Goal: Contribute content: Contribute content

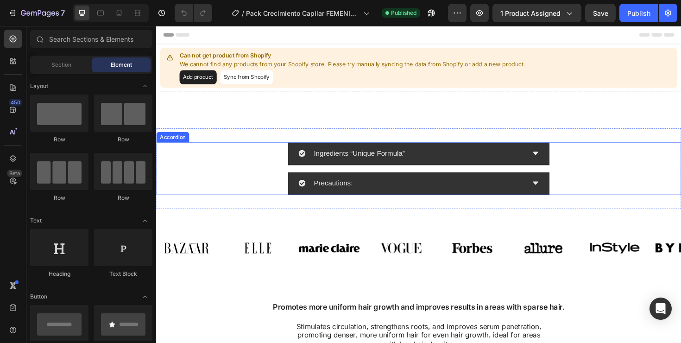
click at [399, 195] on div "Precautions:" at bounding box center [427, 192] width 240 height 16
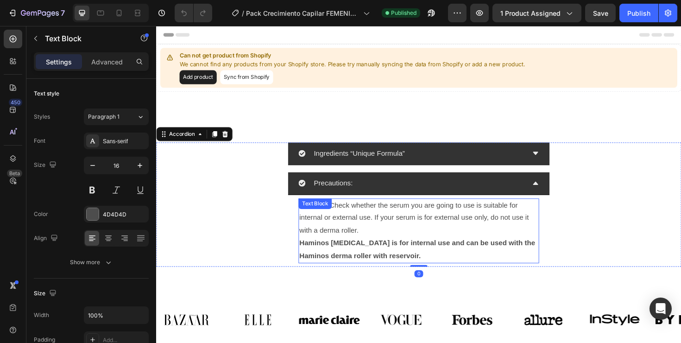
click at [389, 256] on strong "Haminos stretch marks is for internal use and can be used with the Haminos derm…" at bounding box center [433, 262] width 250 height 21
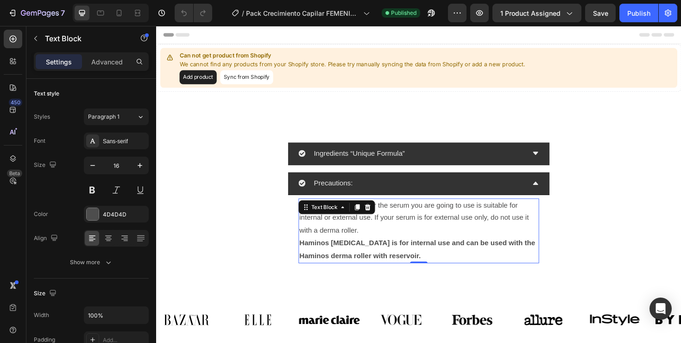
click at [389, 256] on strong "Haminos stretch marks is for internal use and can be used with the Haminos derm…" at bounding box center [433, 262] width 250 height 21
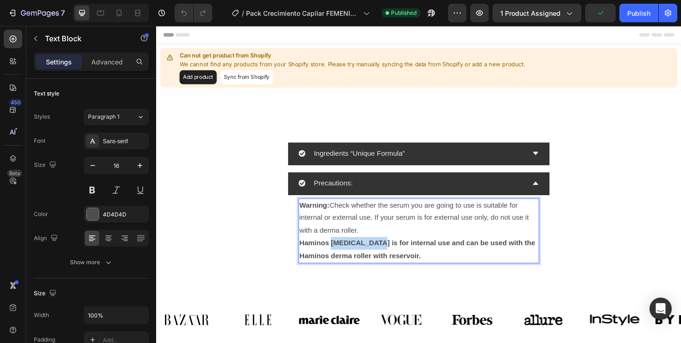
drag, startPoint x: 389, startPoint y: 256, endPoint x: 342, endPoint y: 252, distance: 46.9
click at [342, 252] on strong "Haminos stretch marks is for internal use and can be used with the Haminos derm…" at bounding box center [433, 262] width 250 height 21
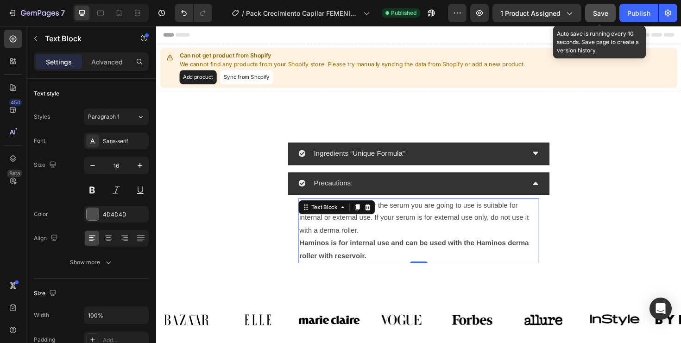
click at [605, 13] on span "Save" at bounding box center [600, 13] width 15 height 8
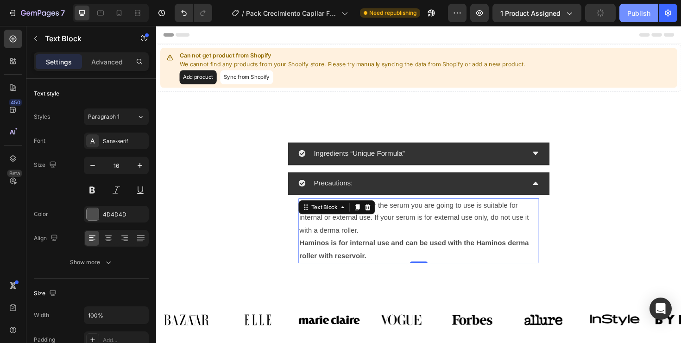
click at [631, 13] on div "Publish" at bounding box center [638, 13] width 23 height 10
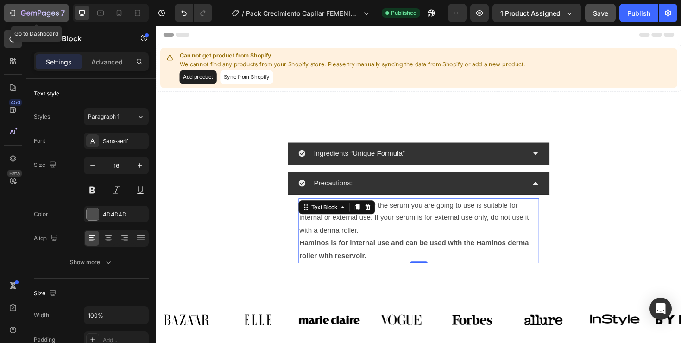
click at [9, 16] on icon "button" at bounding box center [12, 12] width 9 height 9
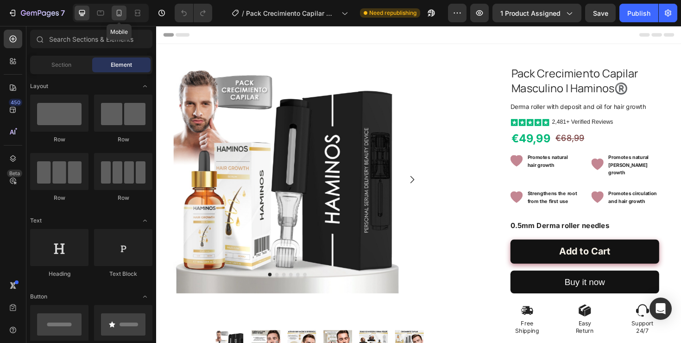
click at [119, 15] on icon at bounding box center [118, 12] width 9 height 9
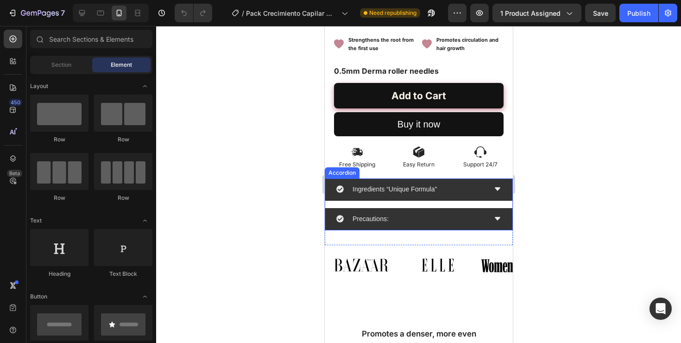
scroll to position [349, 0]
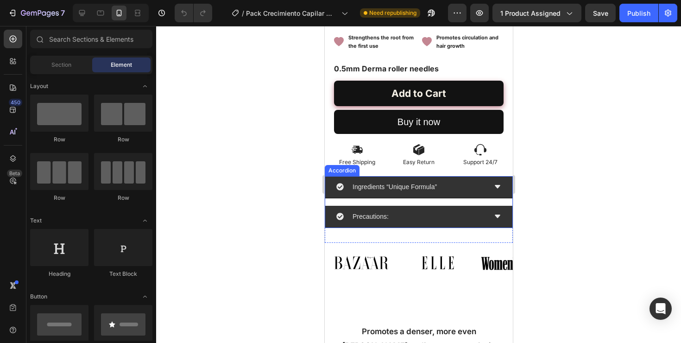
click at [400, 220] on div "Precautions:" at bounding box center [411, 216] width 150 height 14
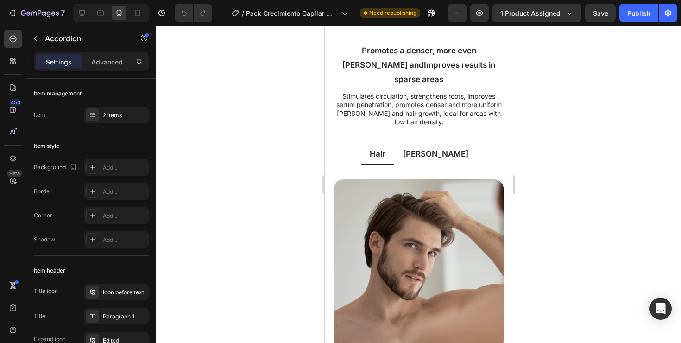
scroll to position [845, 0]
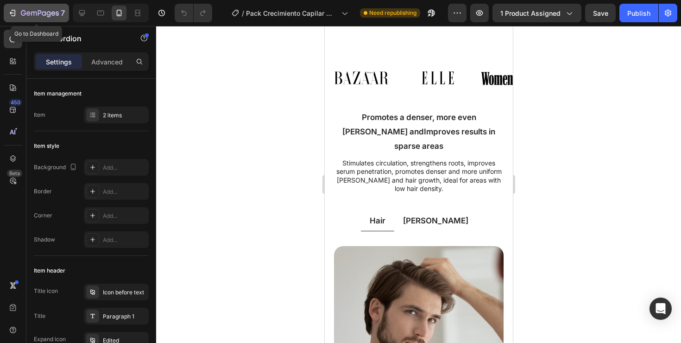
click at [14, 8] on div "7" at bounding box center [36, 12] width 57 height 11
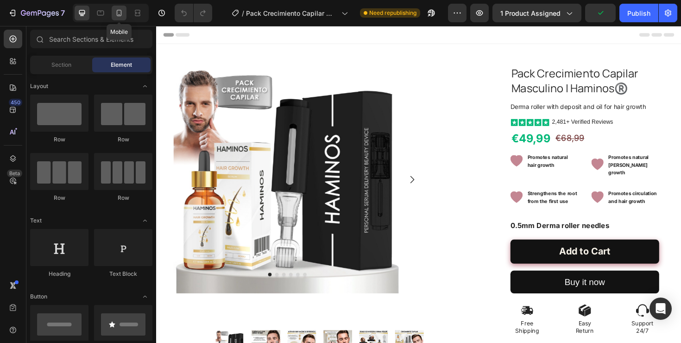
click at [118, 14] on icon at bounding box center [118, 12] width 9 height 9
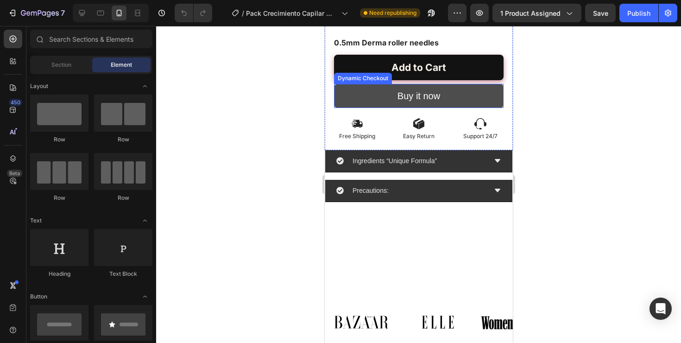
scroll to position [387, 0]
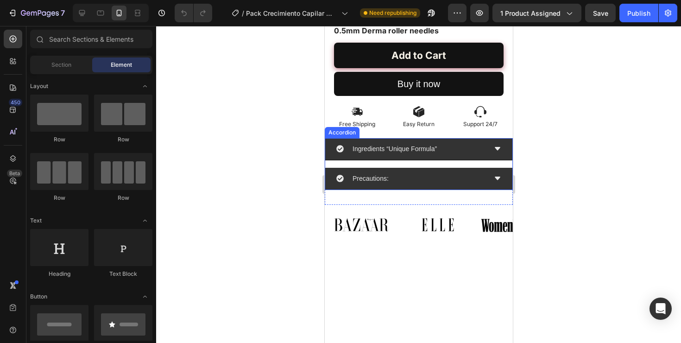
click at [416, 177] on div "Precautions:" at bounding box center [411, 178] width 150 height 14
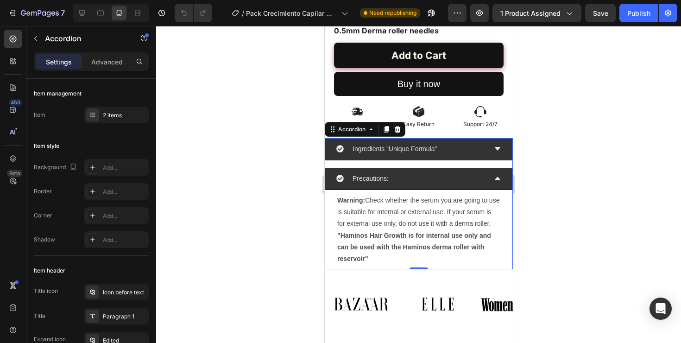
click at [416, 177] on div "Precautions:" at bounding box center [411, 178] width 150 height 14
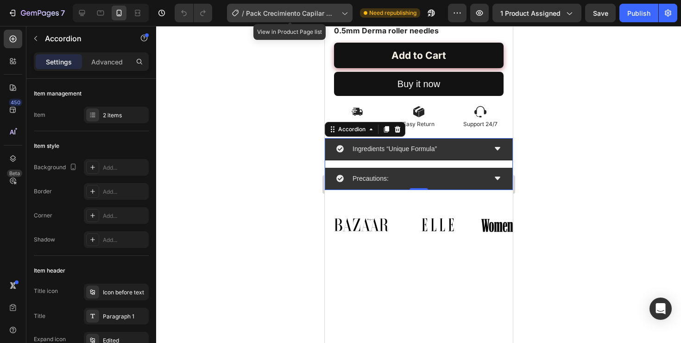
click at [340, 16] on icon at bounding box center [344, 12] width 9 height 9
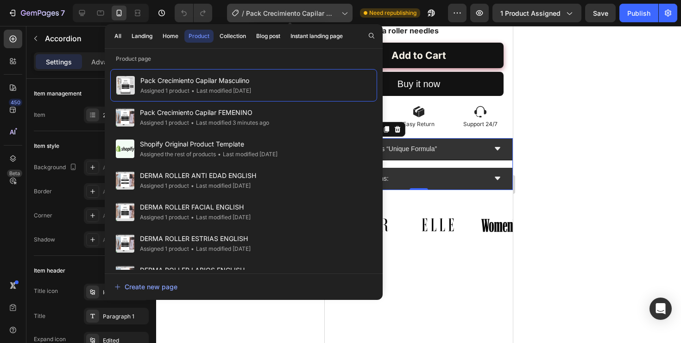
click at [340, 16] on icon at bounding box center [344, 12] width 9 height 9
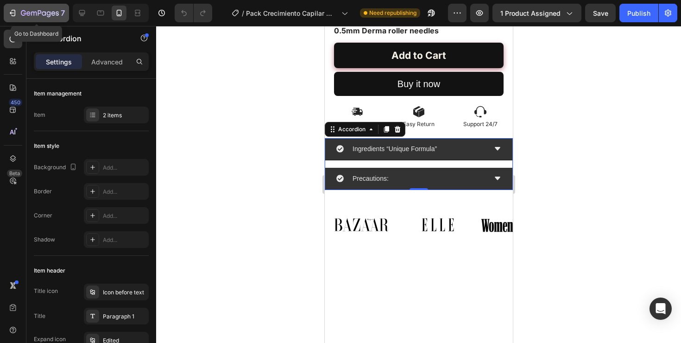
click at [22, 9] on div "7" at bounding box center [43, 12] width 44 height 11
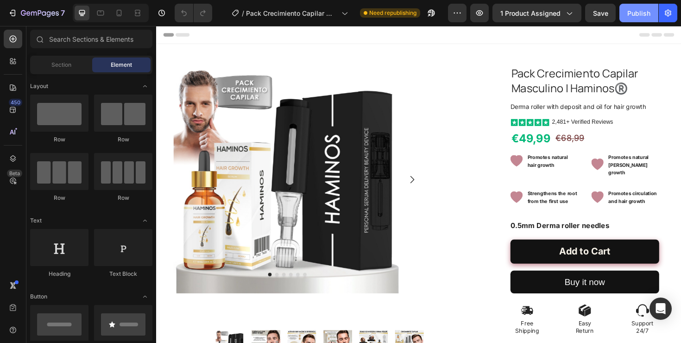
click at [635, 13] on div "Publish" at bounding box center [638, 13] width 23 height 10
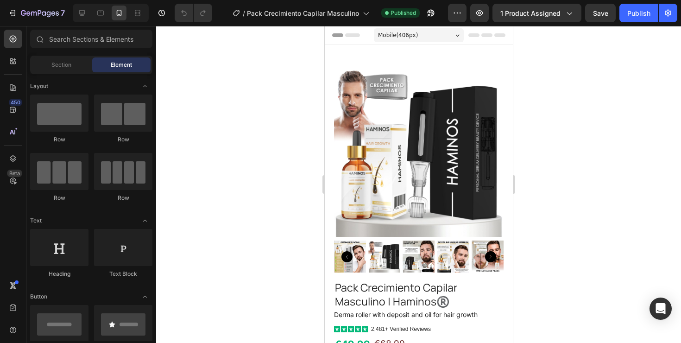
click at [345, 253] on icon "Carousel Back Arrow" at bounding box center [346, 256] width 11 height 11
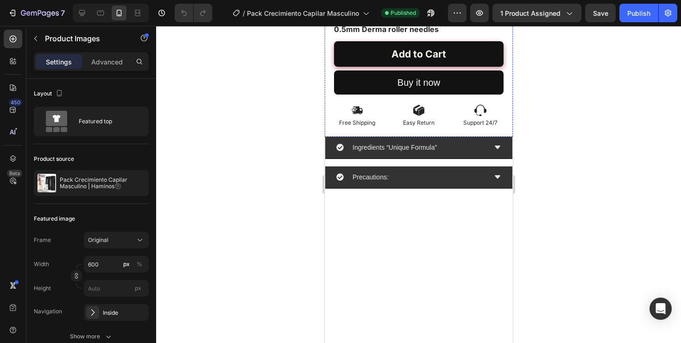
scroll to position [391, 0]
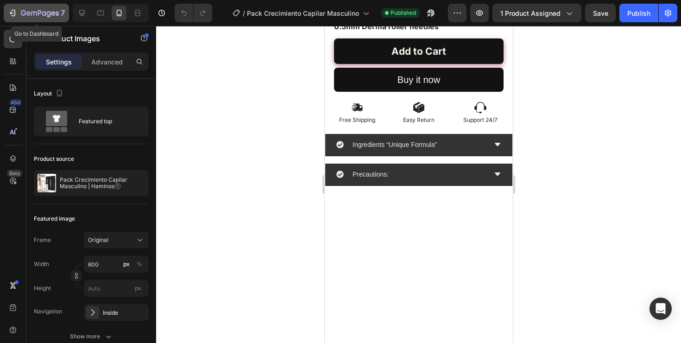
click at [16, 11] on icon "button" at bounding box center [12, 12] width 9 height 9
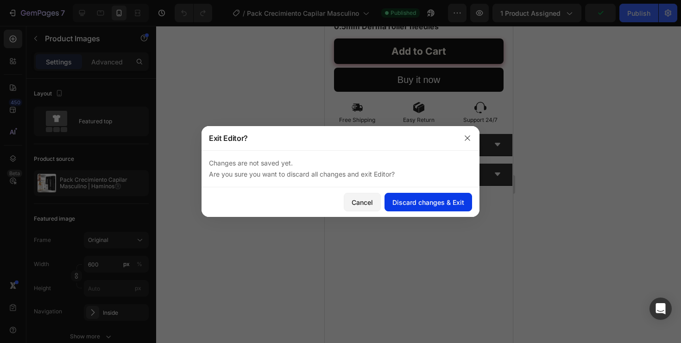
click at [426, 202] on div "Discard changes & Exit" at bounding box center [428, 202] width 72 height 10
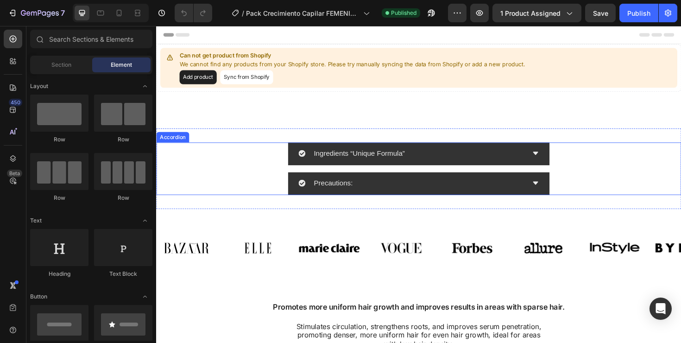
click at [451, 200] on div "Precautions:" at bounding box center [427, 192] width 240 height 16
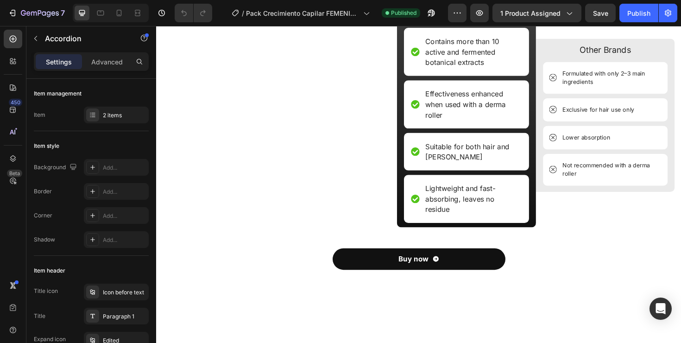
scroll to position [1883, 0]
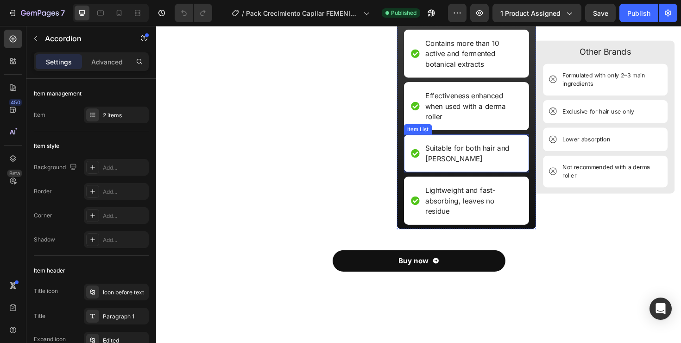
click at [465, 172] on p "Suitable for both hair and [PERSON_NAME]" at bounding box center [491, 161] width 101 height 22
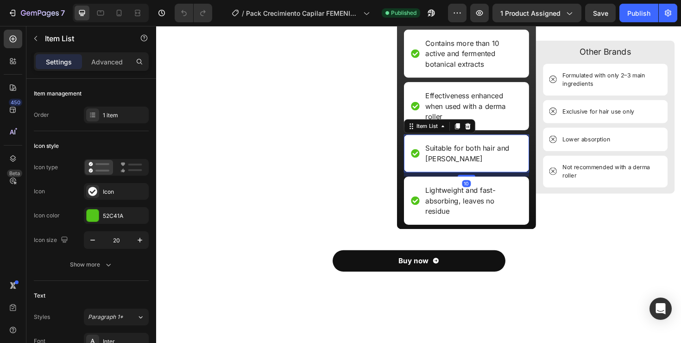
click at [465, 172] on p "Suitable for both hair and [PERSON_NAME]" at bounding box center [491, 161] width 101 height 22
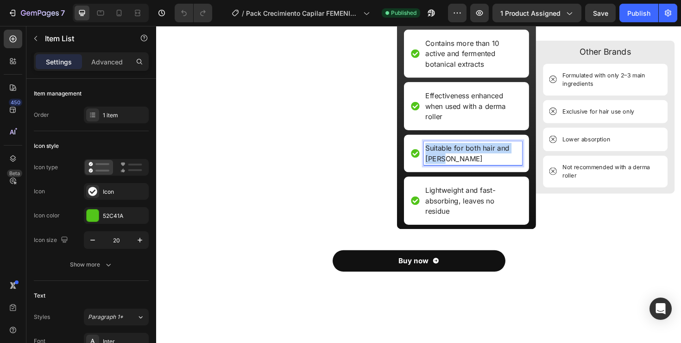
click at [465, 172] on p "Suitable for both hair and [PERSON_NAME]" at bounding box center [491, 161] width 101 height 22
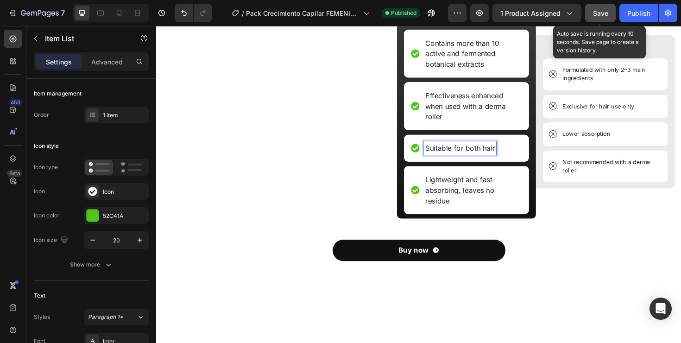
click at [600, 9] on span "Save" at bounding box center [600, 13] width 15 height 8
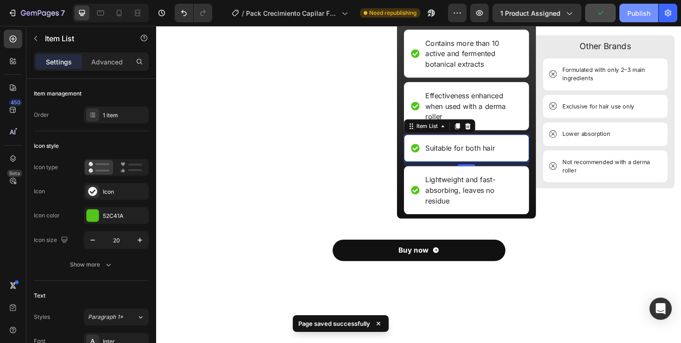
click at [641, 14] on div "Publish" at bounding box center [638, 13] width 23 height 10
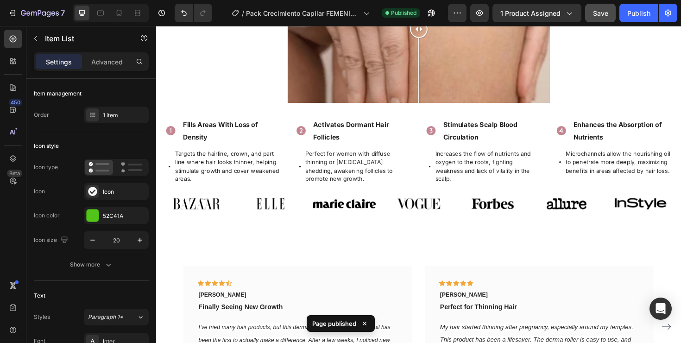
scroll to position [778, 0]
